Goal: Book appointment/travel/reservation

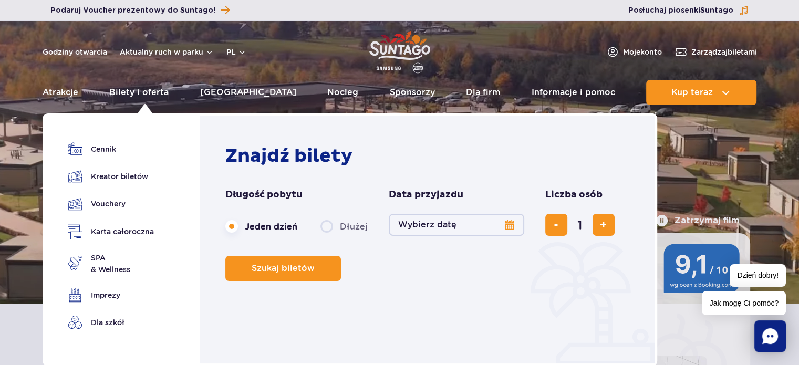
click at [449, 225] on button "Wybierz datę" at bounding box center [457, 225] width 136 height 22
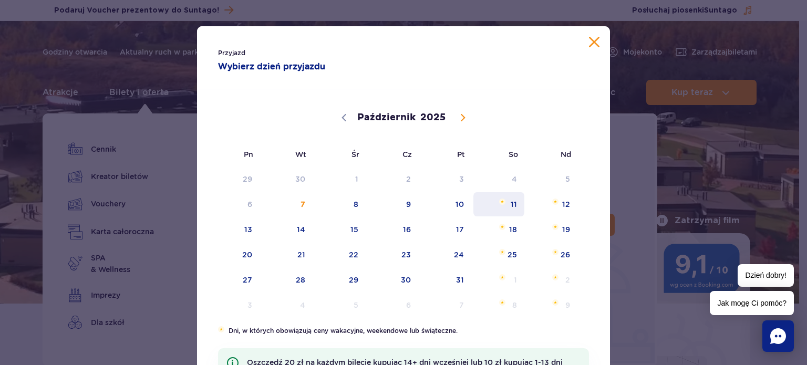
click at [510, 207] on span "11" at bounding box center [498, 204] width 53 height 24
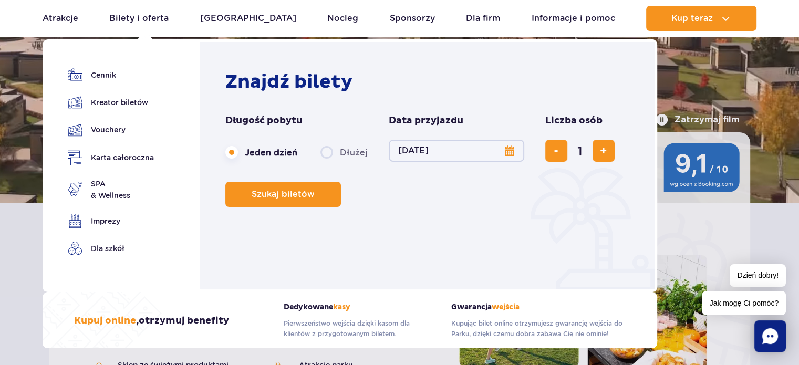
scroll to position [105, 0]
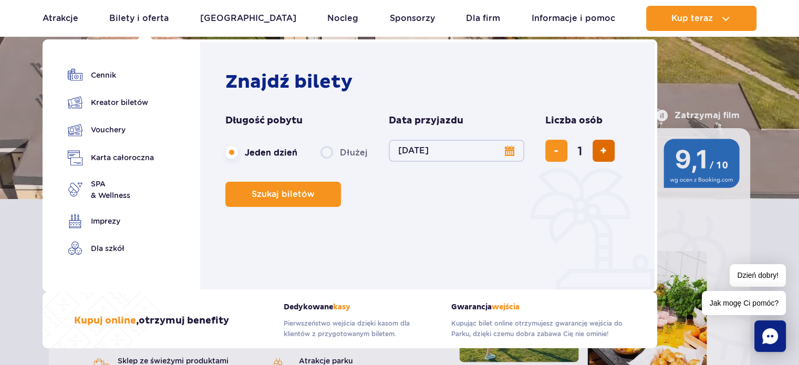
click at [595, 146] on button "dodaj bilet" at bounding box center [604, 151] width 22 height 22
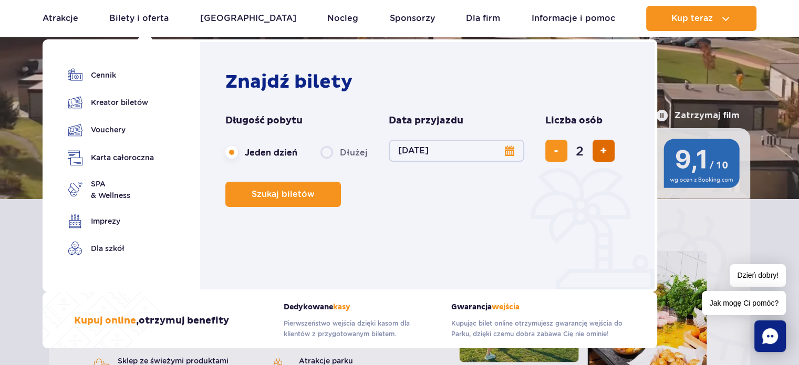
click at [595, 146] on button "dodaj bilet" at bounding box center [604, 151] width 22 height 22
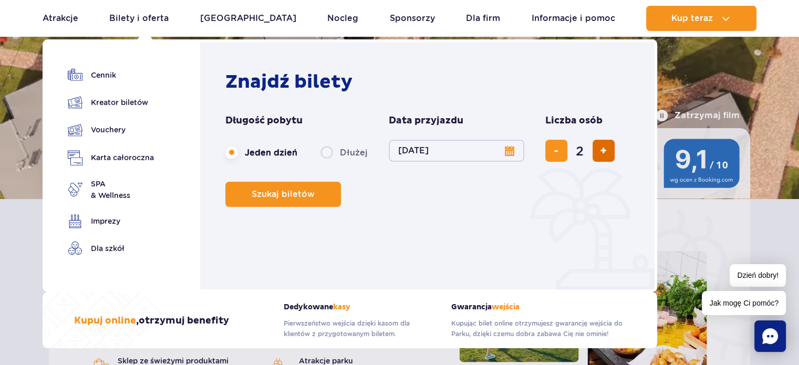
type input "3"
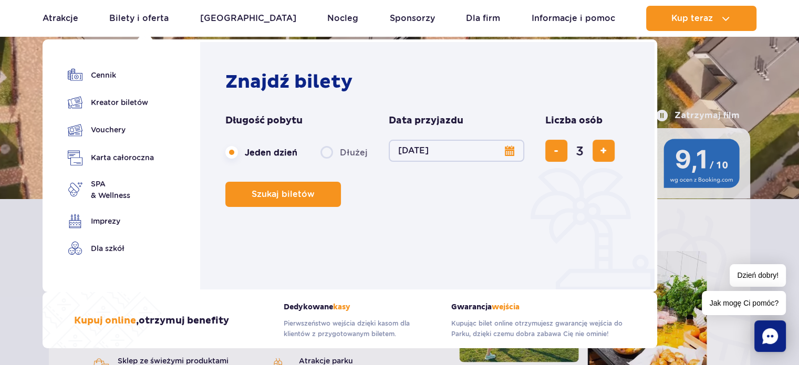
click at [327, 153] on label "Dłużej" at bounding box center [344, 152] width 47 height 22
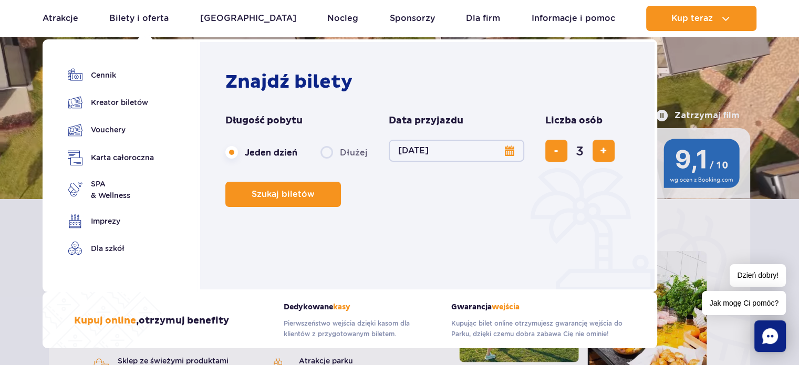
click at [327, 161] on input "Dłużej" at bounding box center [327, 162] width 12 height 2
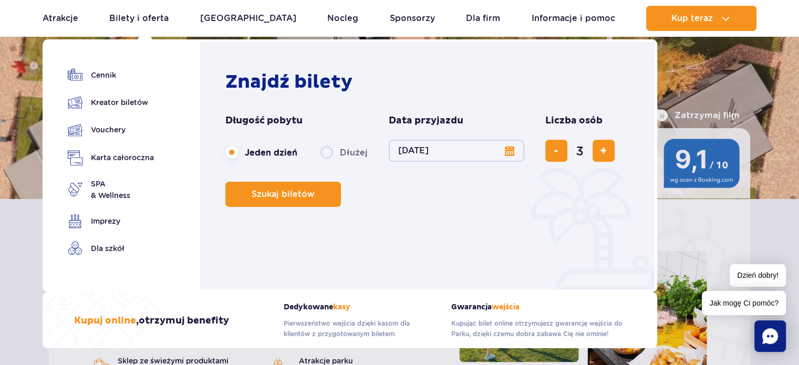
radio input "false"
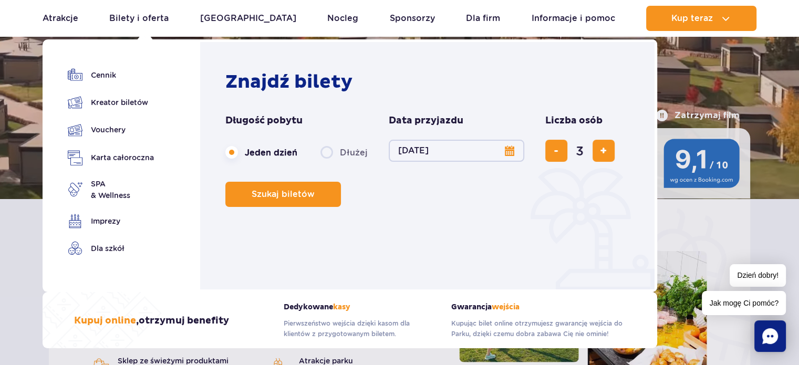
radio input "true"
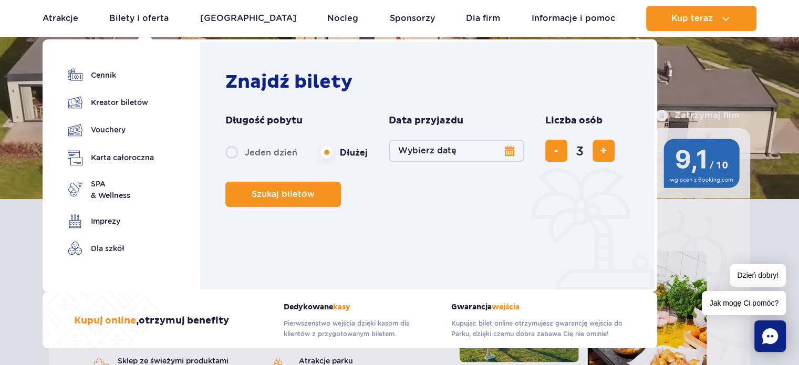
click at [475, 149] on button "Wybierz datę" at bounding box center [457, 151] width 136 height 22
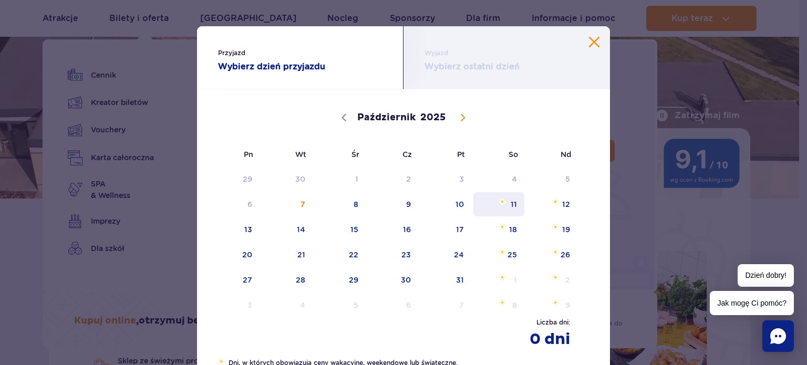
click at [509, 205] on span "11" at bounding box center [498, 204] width 53 height 24
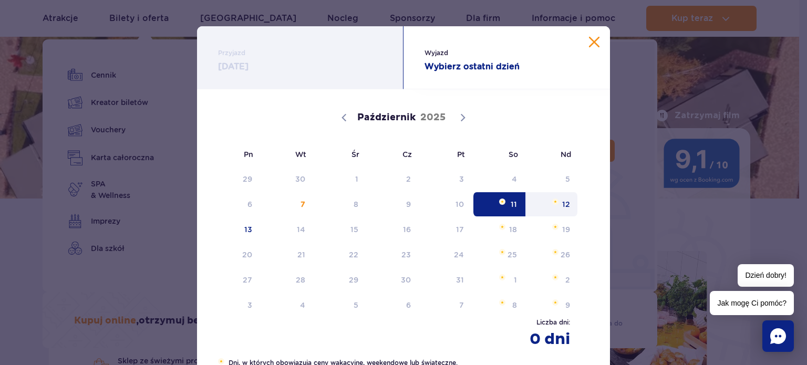
click at [568, 207] on span "12" at bounding box center [551, 204] width 53 height 24
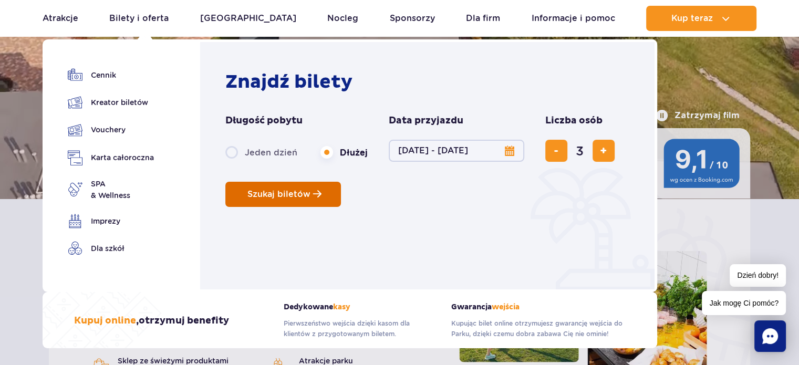
click at [269, 198] on span "Szukaj biletów" at bounding box center [279, 194] width 63 height 9
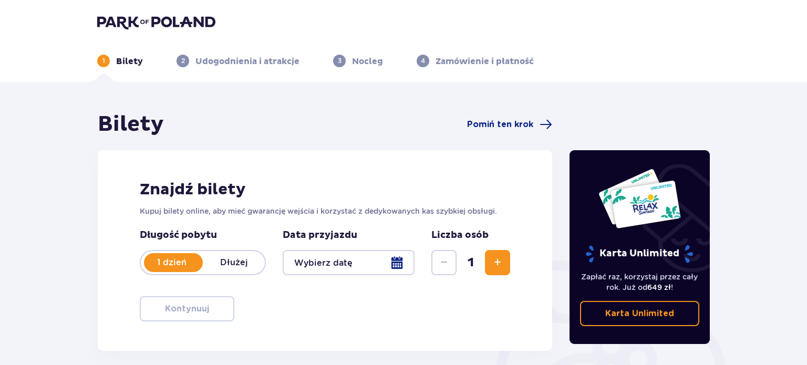
type input "[DATE] - [DATE]"
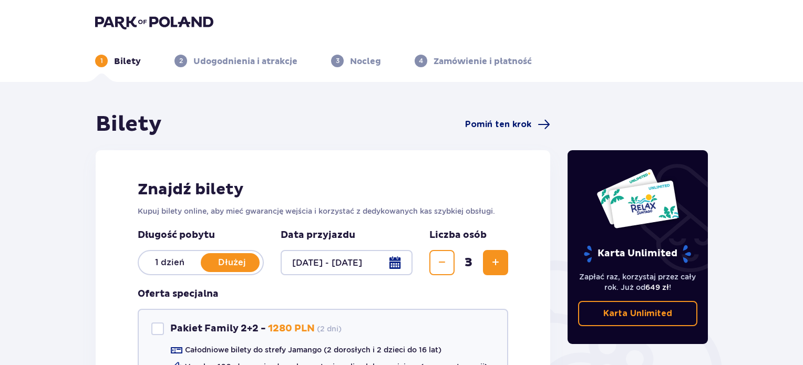
click at [488, 125] on span "Pomiń ten krok" at bounding box center [498, 125] width 66 height 12
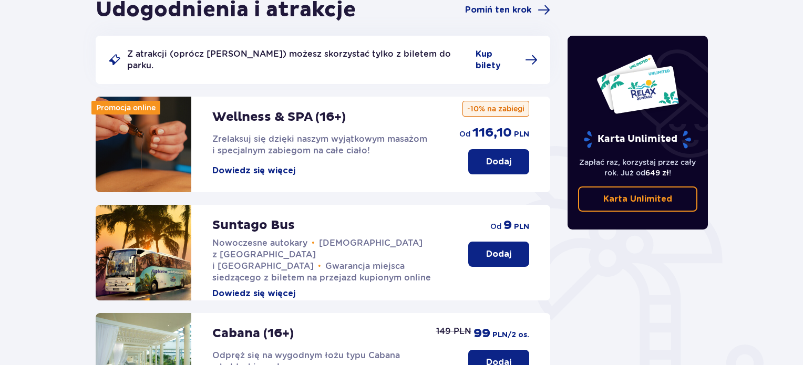
scroll to position [82, 0]
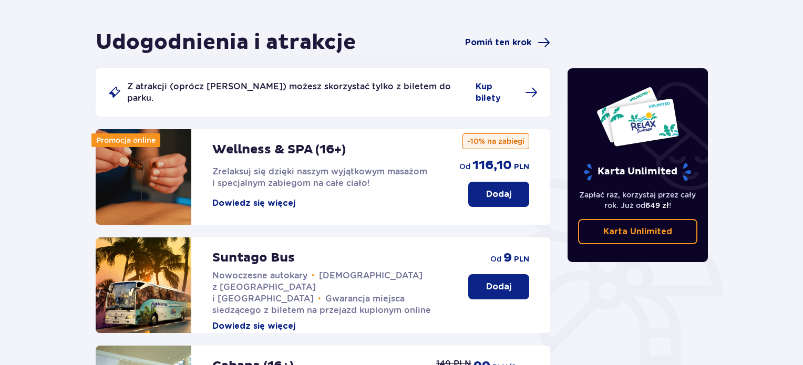
click at [500, 46] on span "Pomiń ten krok" at bounding box center [498, 43] width 66 height 12
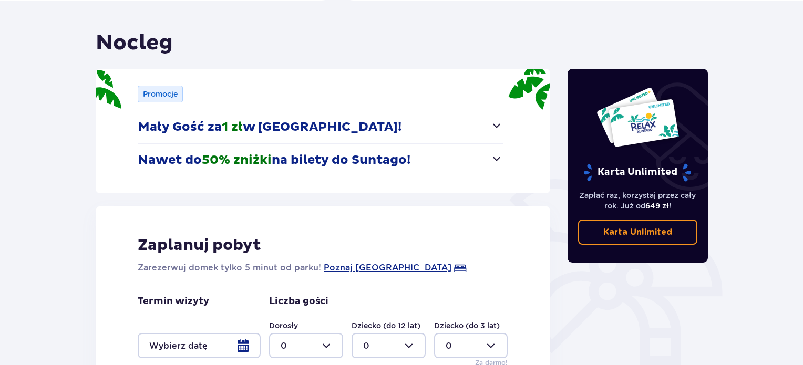
scroll to position [111, 0]
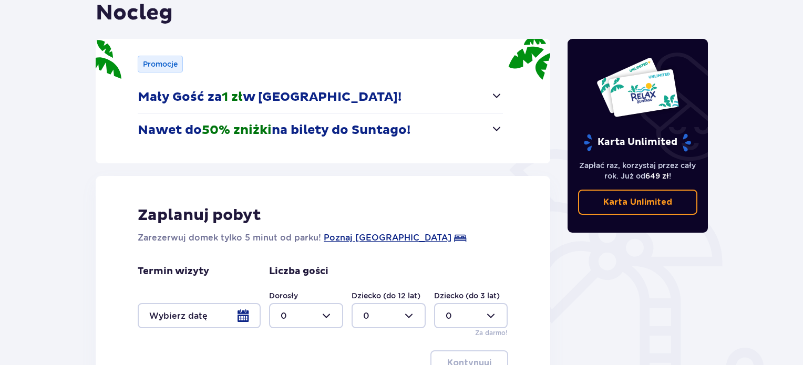
click at [490, 95] on span "button" at bounding box center [496, 95] width 13 height 13
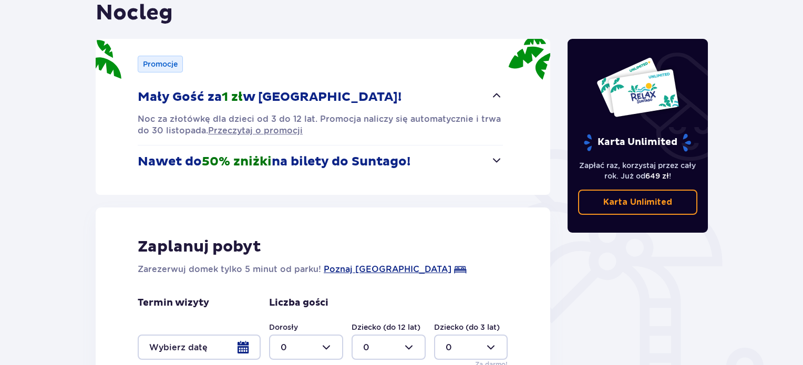
click at [490, 95] on button "Mały Gość za 1 zł w [GEOGRAPHIC_DATA]!" at bounding box center [320, 97] width 365 height 33
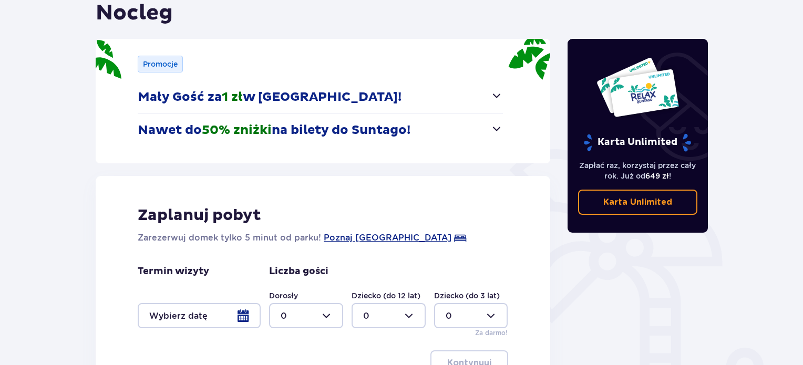
click at [483, 137] on button "Nawet do 50% zniżki na bilety do [GEOGRAPHIC_DATA]!" at bounding box center [320, 130] width 365 height 33
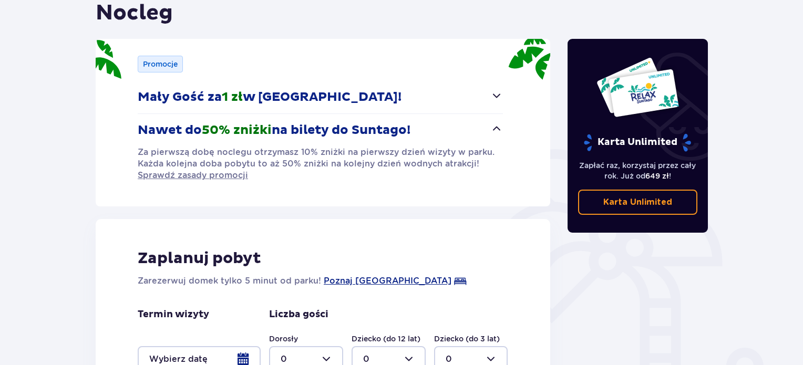
click at [490, 139] on button "Nawet do 50% zniżki na bilety do Suntago!" at bounding box center [320, 130] width 365 height 33
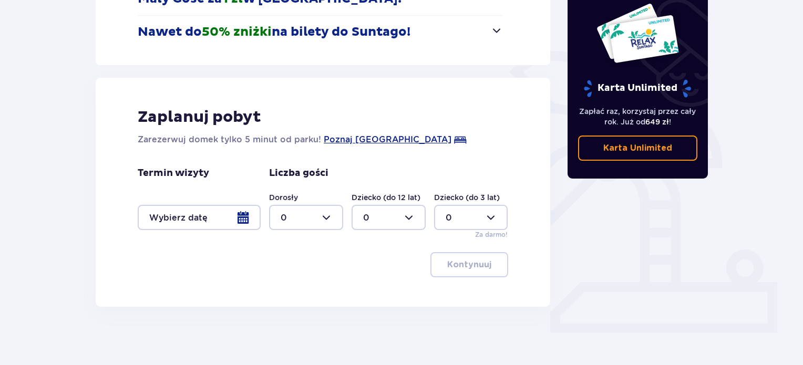
scroll to position [214, 0]
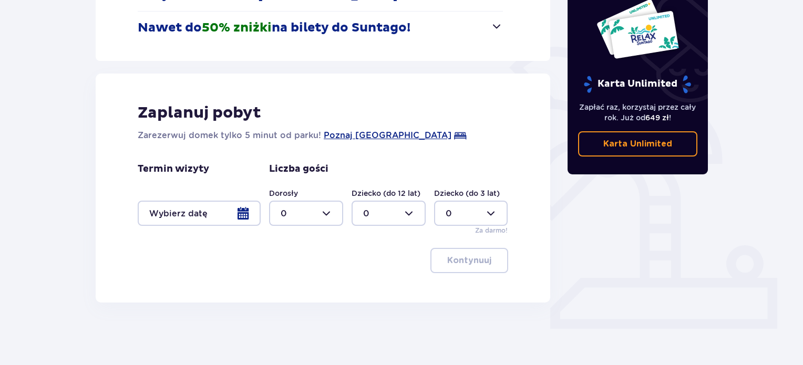
click at [224, 214] on div at bounding box center [199, 213] width 123 height 25
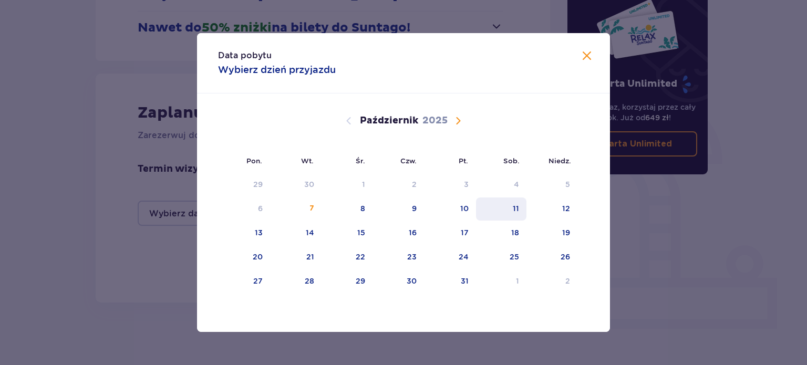
click at [508, 209] on div "11" at bounding box center [501, 209] width 51 height 23
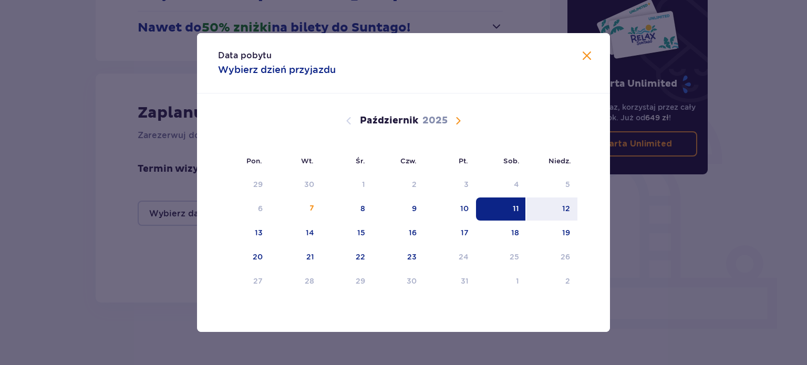
click at [576, 204] on div "12" at bounding box center [552, 209] width 51 height 23
type input "[DATE] - [DATE]"
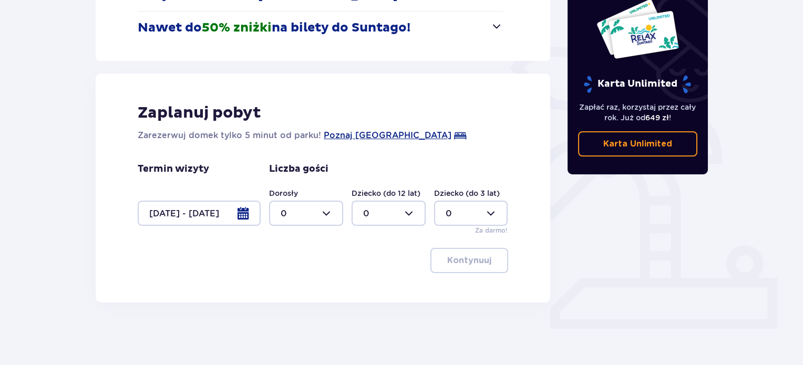
click at [315, 209] on div at bounding box center [306, 213] width 74 height 25
click at [291, 311] on div "3" at bounding box center [306, 312] width 51 height 12
type input "3"
click at [467, 266] on p "Kontynuuj" at bounding box center [469, 261] width 44 height 12
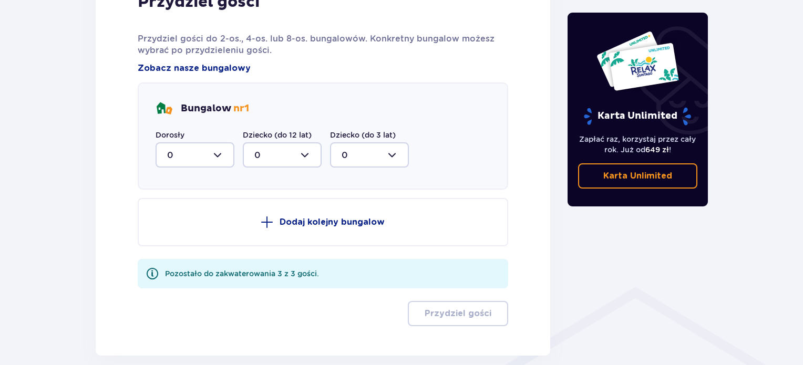
scroll to position [569, 0]
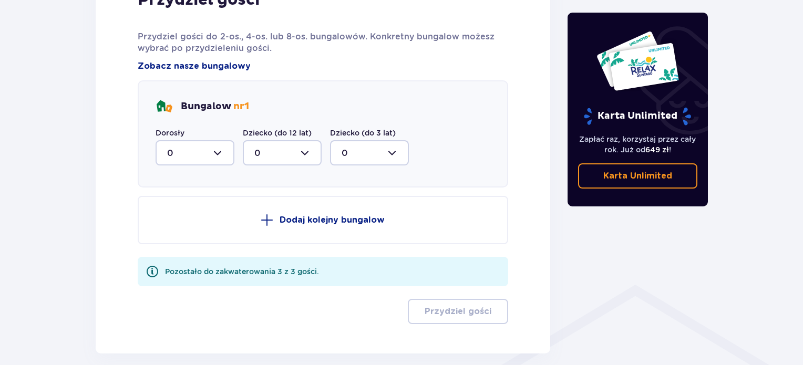
click at [224, 153] on div at bounding box center [195, 152] width 79 height 25
click at [176, 252] on div "3" at bounding box center [195, 251] width 56 height 12
type input "3"
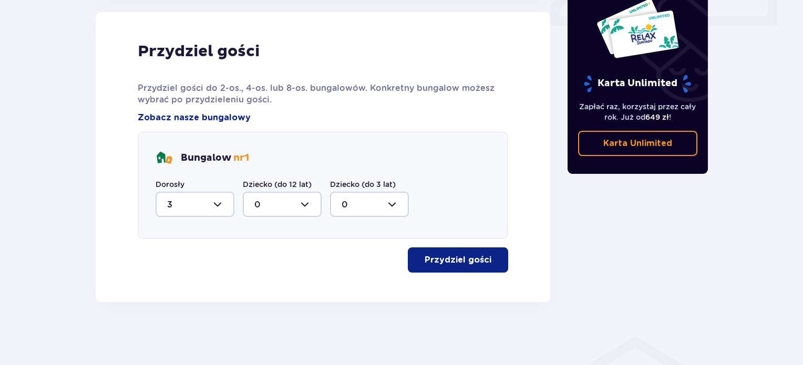
scroll to position [516, 0]
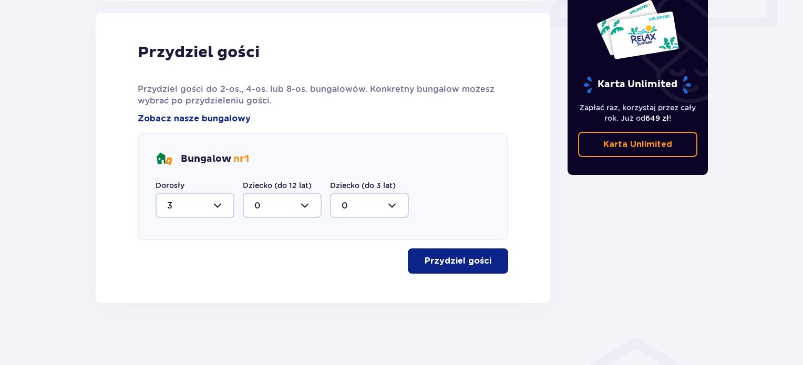
click at [431, 266] on button "Przydziel gości" at bounding box center [458, 261] width 100 height 25
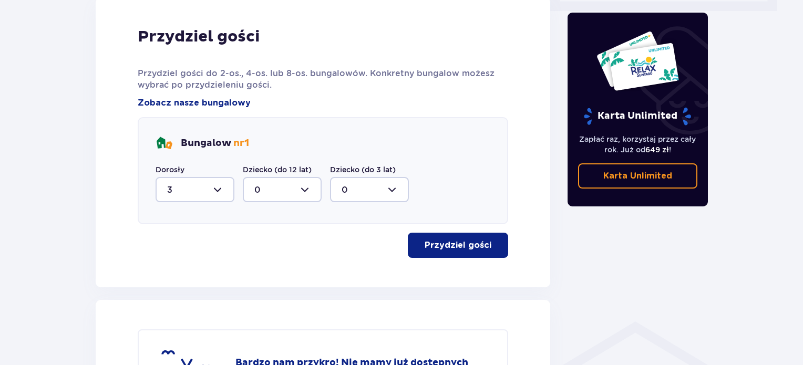
scroll to position [528, 0]
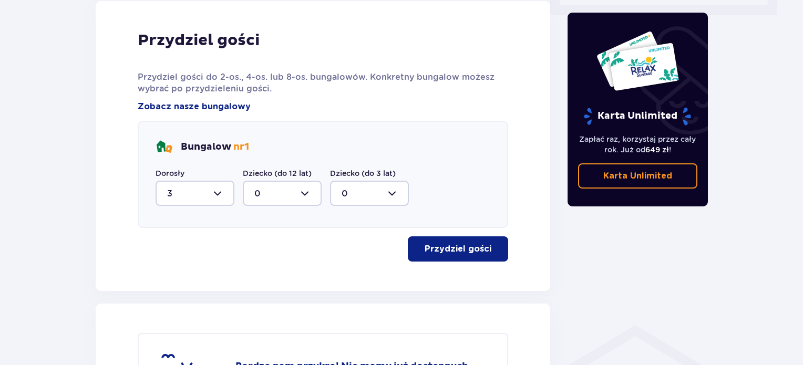
click at [226, 193] on div at bounding box center [195, 193] width 79 height 25
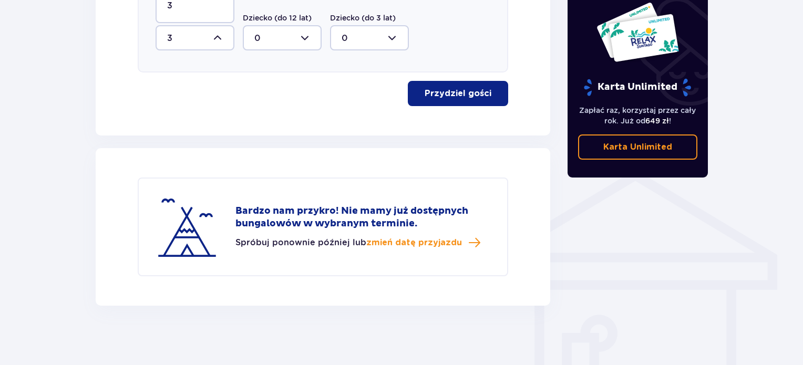
scroll to position [686, 0]
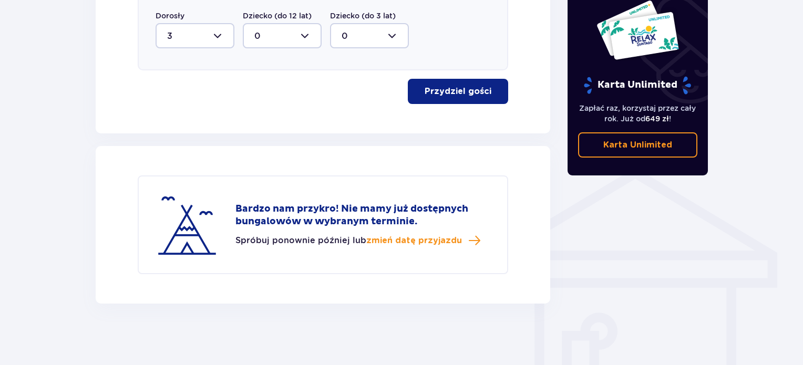
click at [366, 180] on div "Bardzo nam przykro! Nie mamy już dostępnych bungalowów w wybranym terminie. Spr…" at bounding box center [323, 225] width 370 height 99
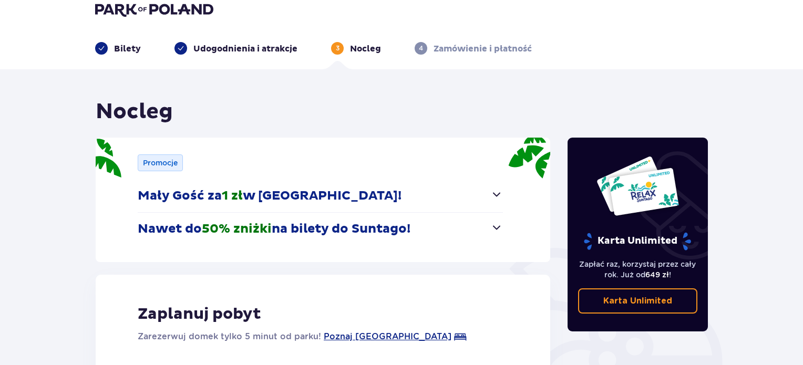
scroll to position [0, 0]
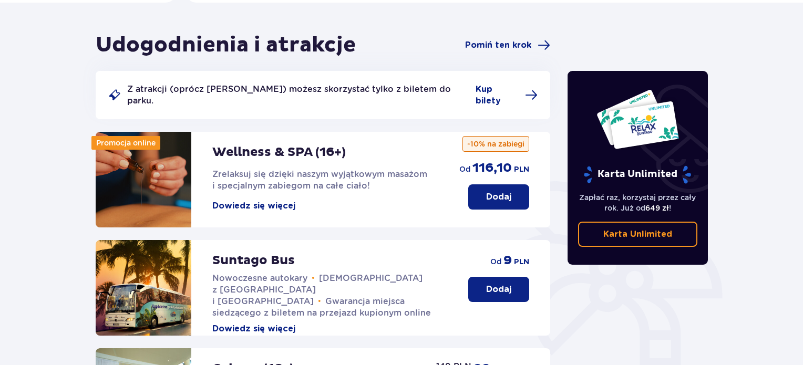
scroll to position [82, 0]
